Goal: Task Accomplishment & Management: Manage account settings

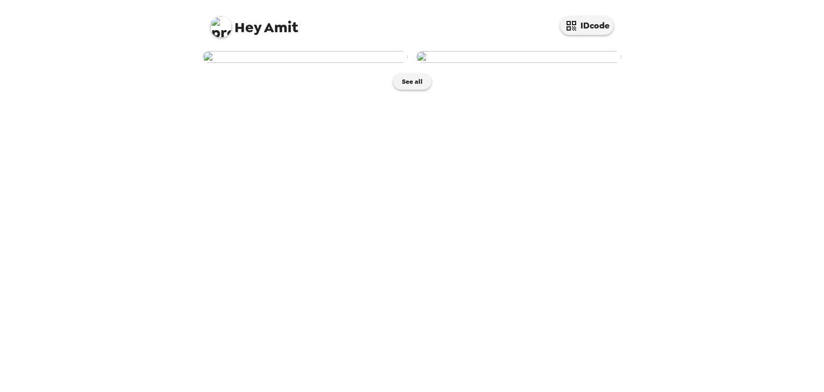
click at [350, 63] on img at bounding box center [305, 57] width 205 height 12
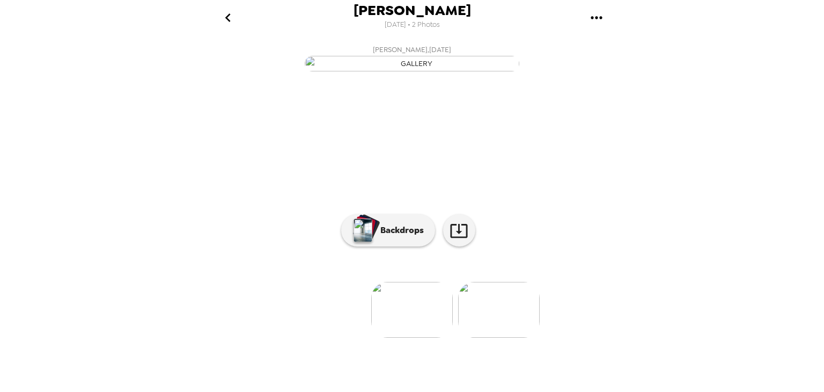
scroll to position [72, 0]
click at [395, 237] on p "Backdrops" at bounding box center [399, 230] width 49 height 13
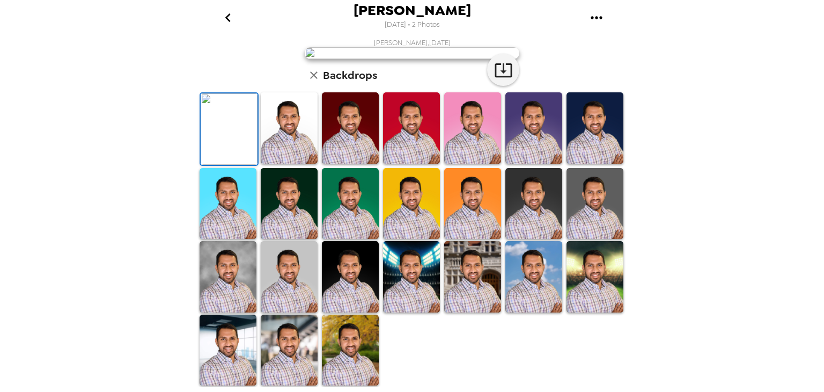
scroll to position [41, 0]
click at [494, 79] on icon "button" at bounding box center [503, 70] width 19 height 19
drag, startPoint x: 548, startPoint y: 211, endPoint x: 535, endPoint y: 278, distance: 68.3
click at [547, 211] on img at bounding box center [533, 203] width 57 height 71
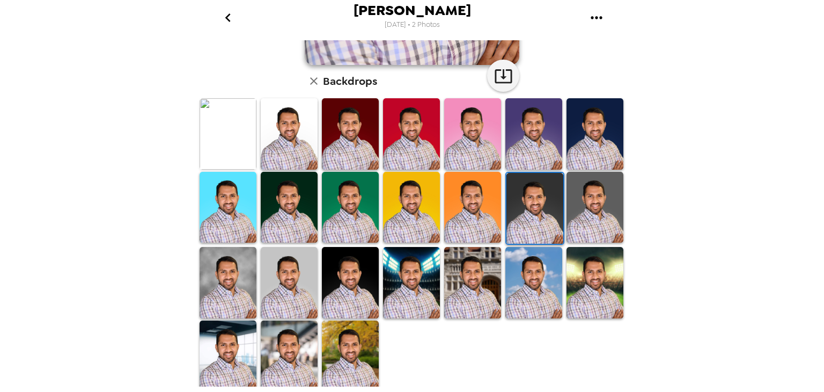
click at [273, 324] on img at bounding box center [289, 355] width 57 height 71
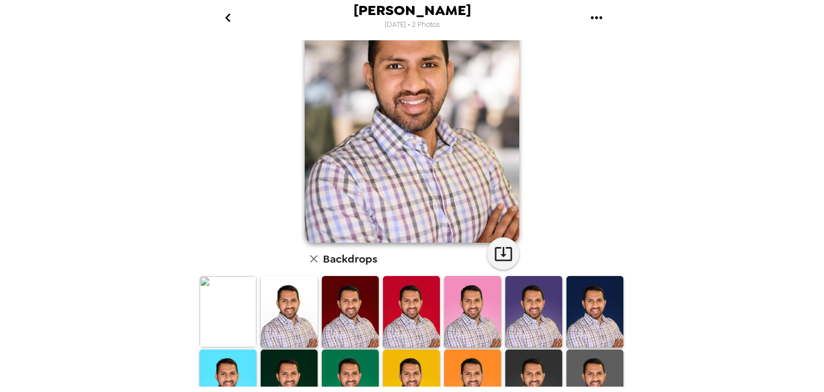
scroll to position [39, 0]
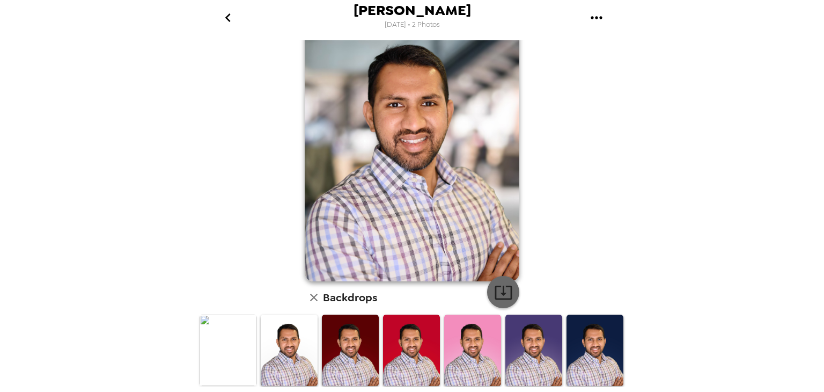
click at [501, 291] on icon "button" at bounding box center [503, 292] width 19 height 19
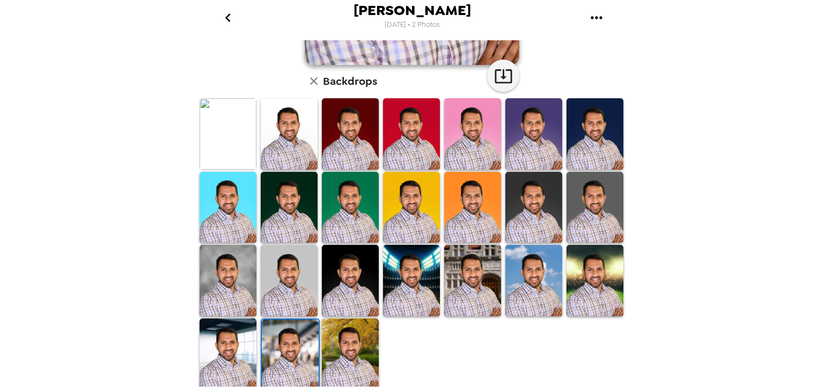
click at [368, 339] on img at bounding box center [350, 353] width 57 height 71
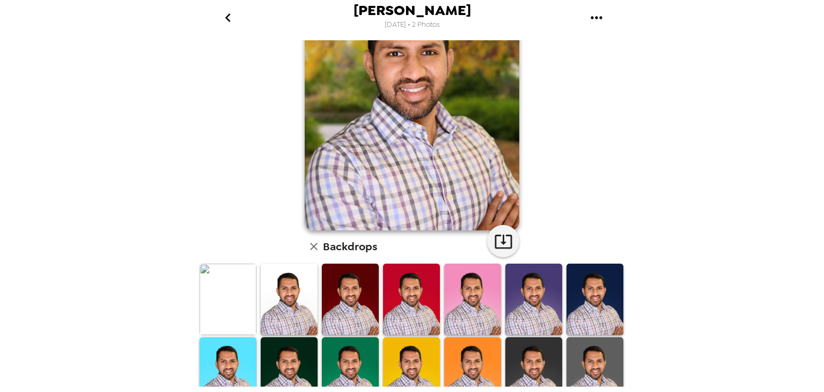
scroll to position [41, 0]
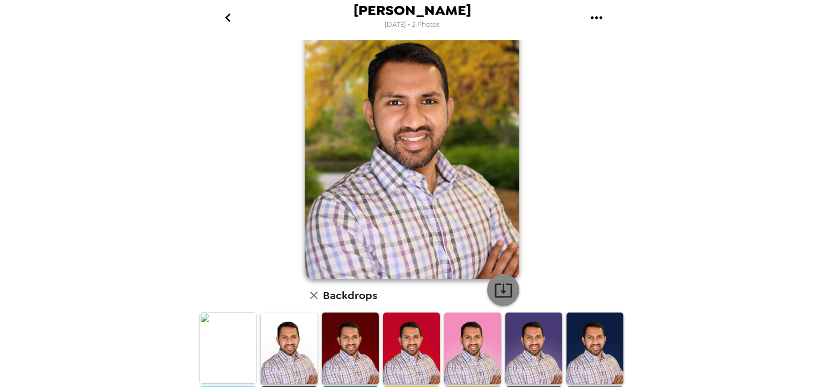
click at [494, 291] on icon "button" at bounding box center [503, 290] width 19 height 19
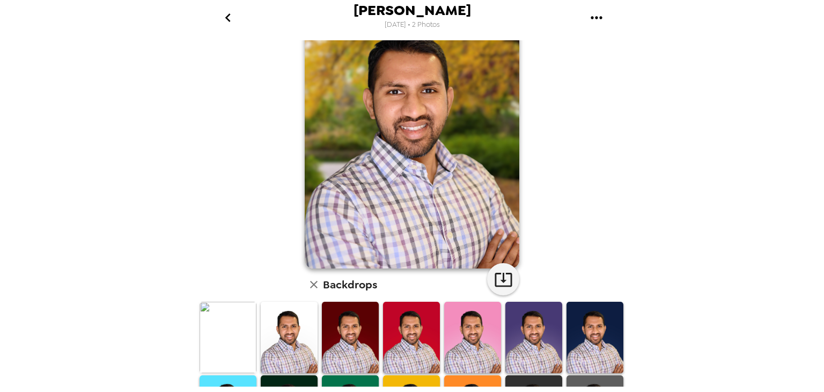
scroll to position [41, 0]
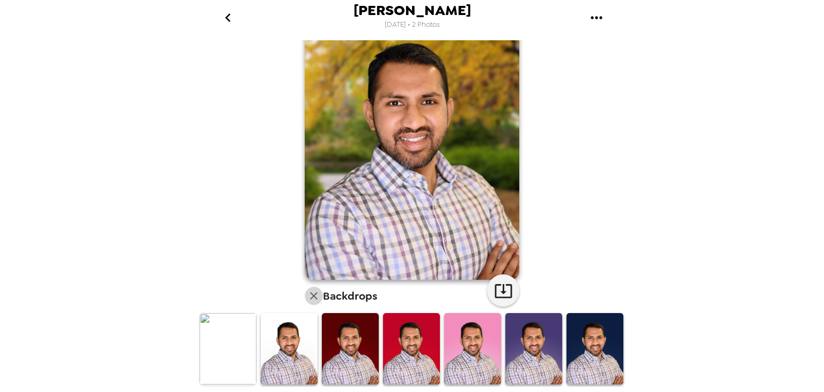
click at [307, 297] on icon "button" at bounding box center [313, 295] width 13 height 13
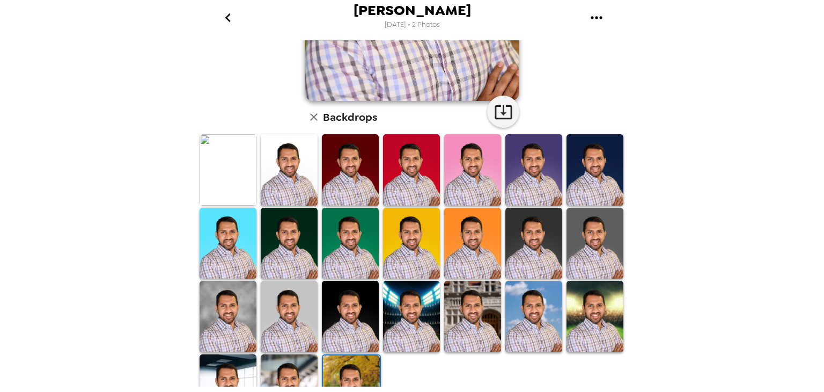
scroll to position [255, 0]
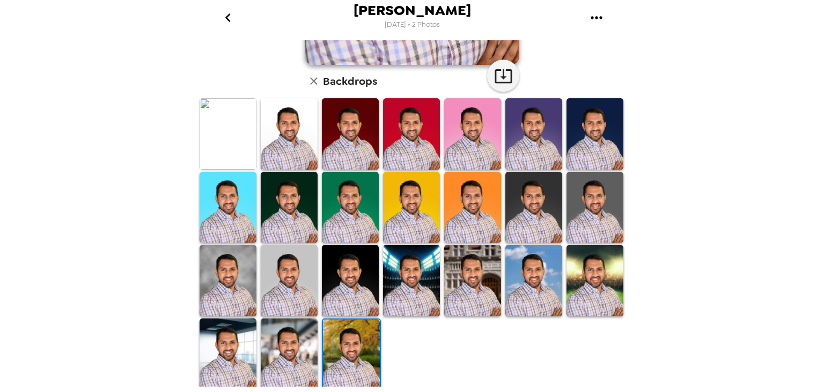
click at [283, 204] on img at bounding box center [289, 207] width 57 height 71
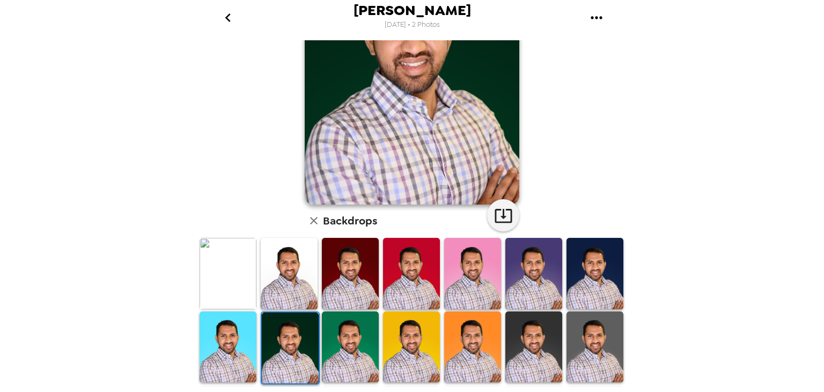
scroll to position [200, 0]
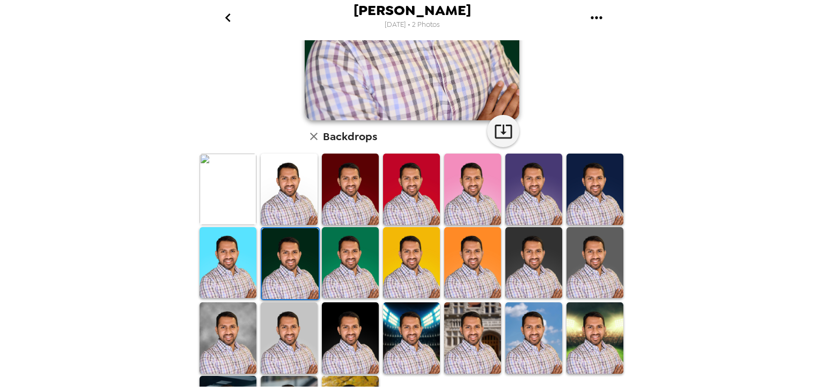
click at [587, 199] on img at bounding box center [595, 188] width 57 height 71
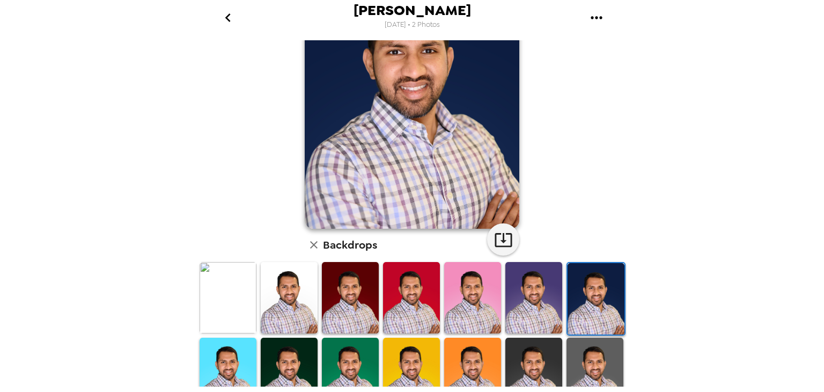
scroll to position [0, 0]
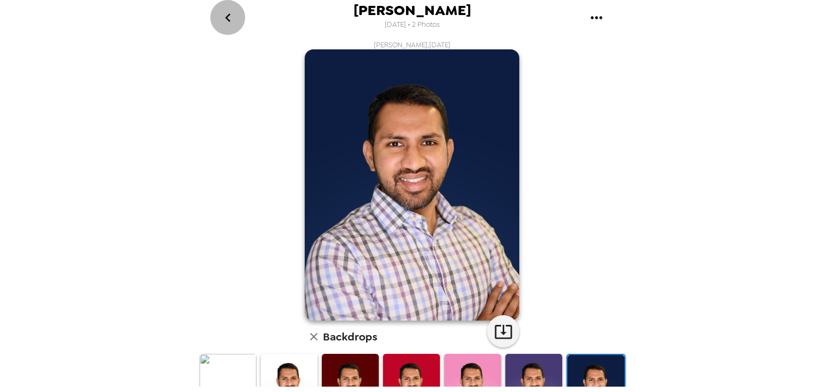
click at [235, 22] on icon "go back" at bounding box center [227, 17] width 17 height 17
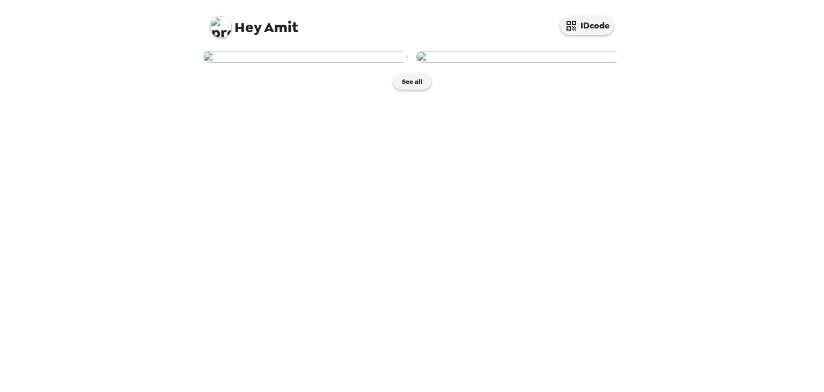
click at [225, 26] on img at bounding box center [220, 26] width 21 height 21
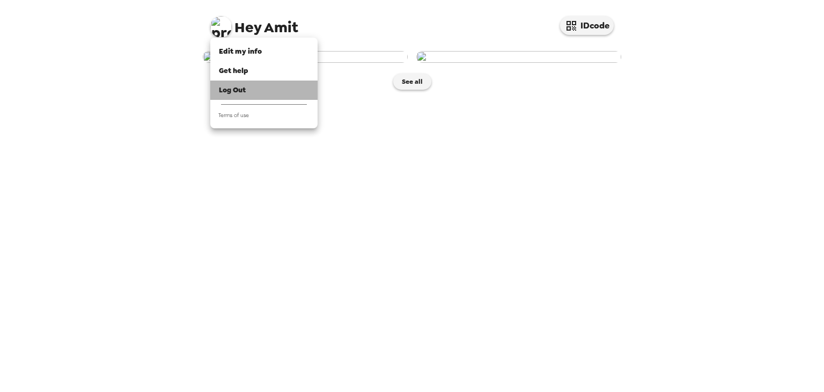
click at [243, 94] on span "Log Out" at bounding box center [232, 89] width 27 height 9
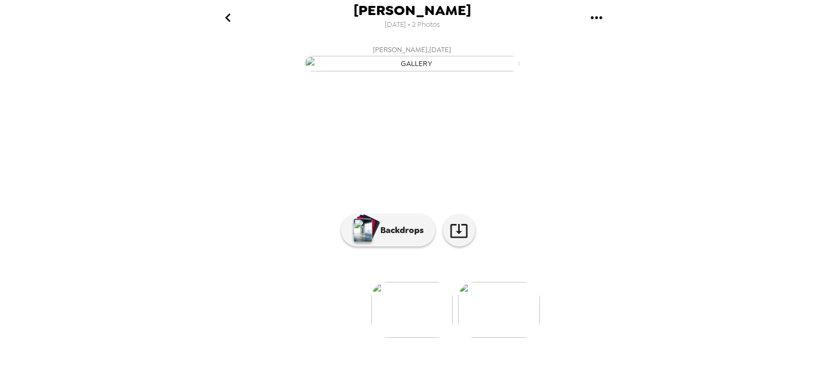
click at [231, 20] on icon "go back" at bounding box center [227, 17] width 17 height 17
